Goal: Transaction & Acquisition: Purchase product/service

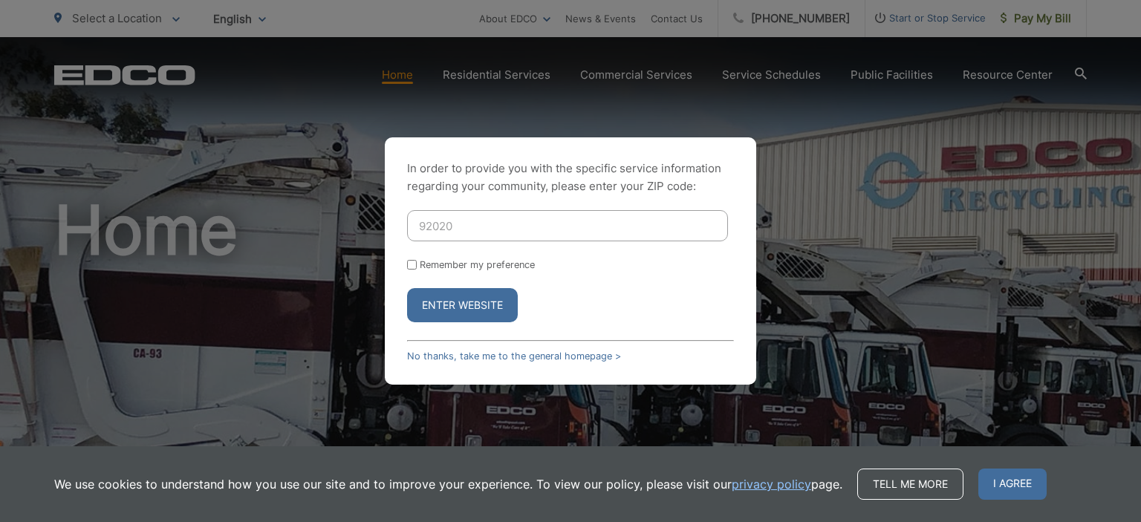
type input "92020"
click at [458, 305] on button "Enter Website" at bounding box center [462, 305] width 111 height 34
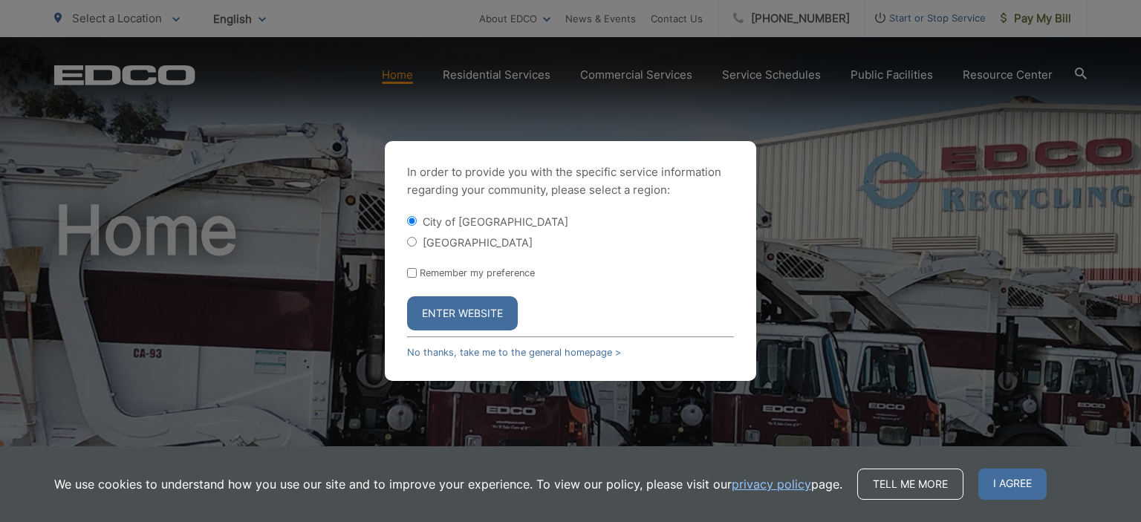
click at [458, 306] on button "Enter Website" at bounding box center [462, 313] width 111 height 34
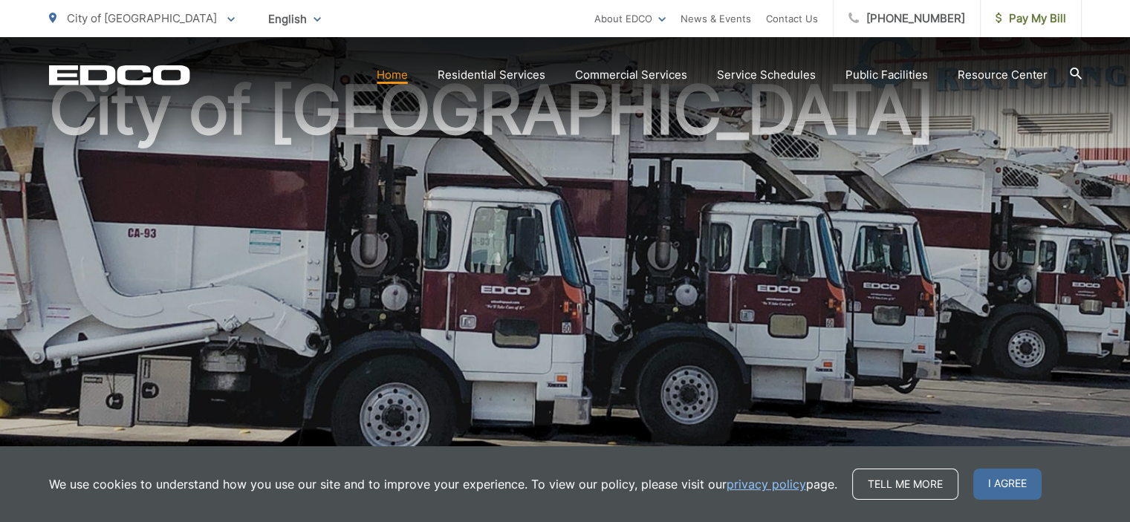
scroll to position [119, 0]
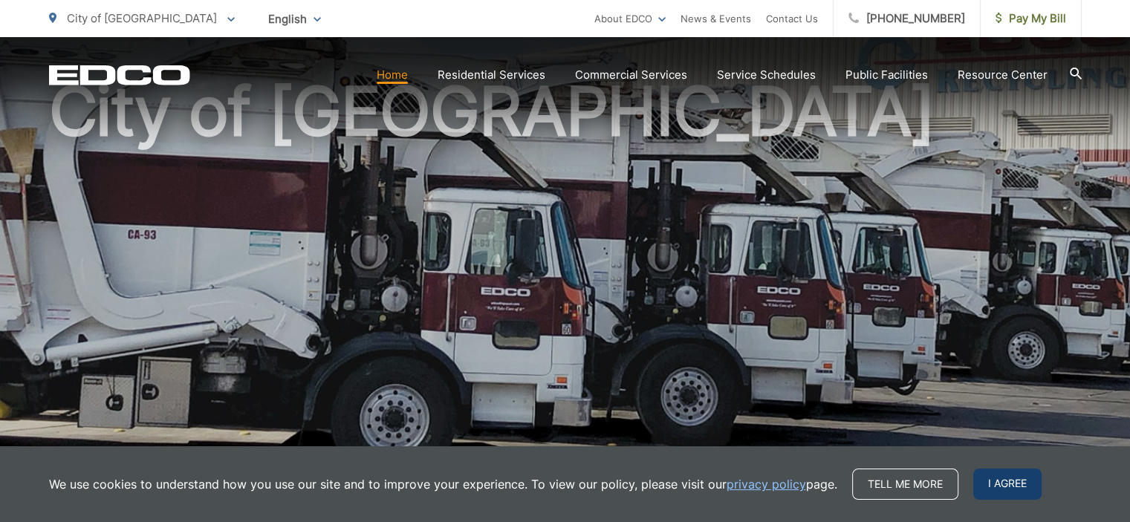
click at [1002, 475] on span "I agree" at bounding box center [1007, 484] width 68 height 31
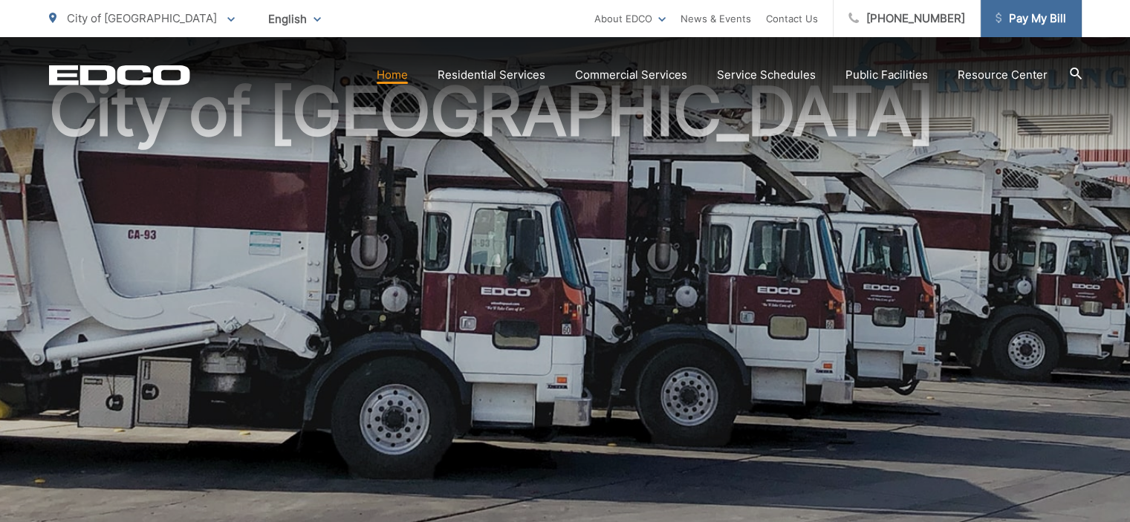
click at [1016, 26] on span "Pay My Bill" at bounding box center [1031, 19] width 71 height 18
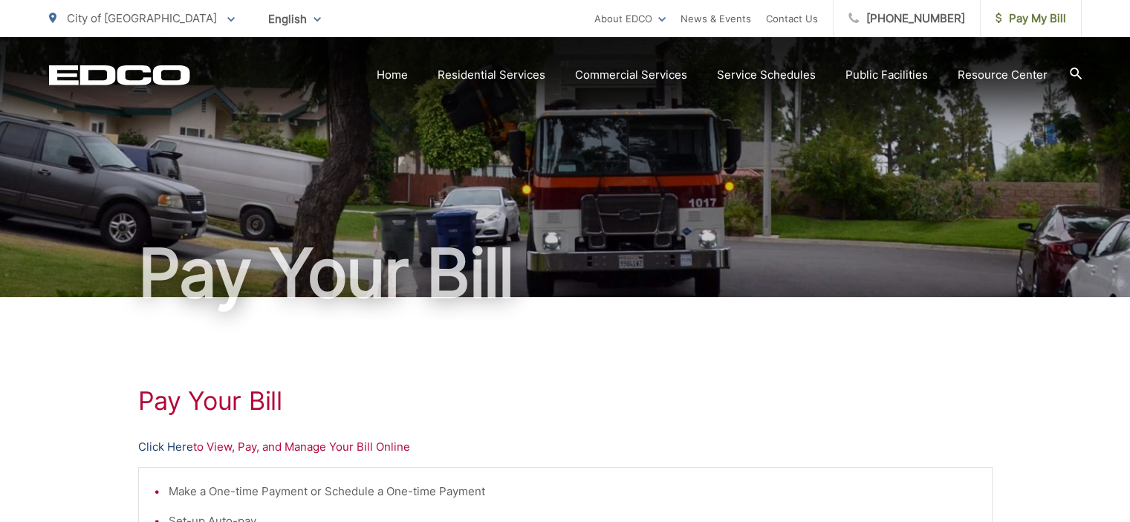
click at [172, 445] on link "Click Here" at bounding box center [165, 447] width 55 height 18
click at [157, 445] on link "Click Here" at bounding box center [165, 447] width 55 height 18
